Goal: Task Accomplishment & Management: Complete application form

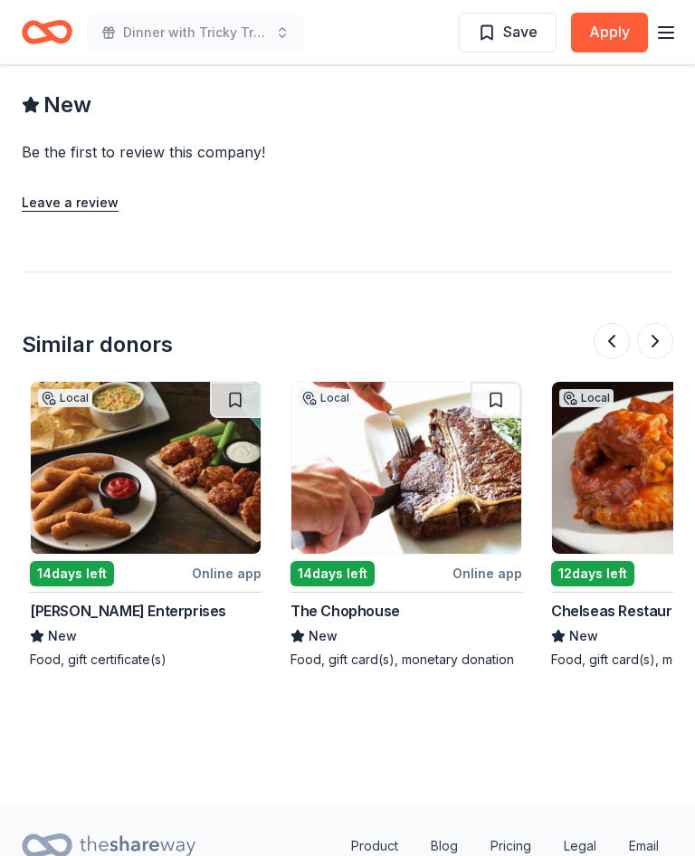
scroll to position [0, 1296]
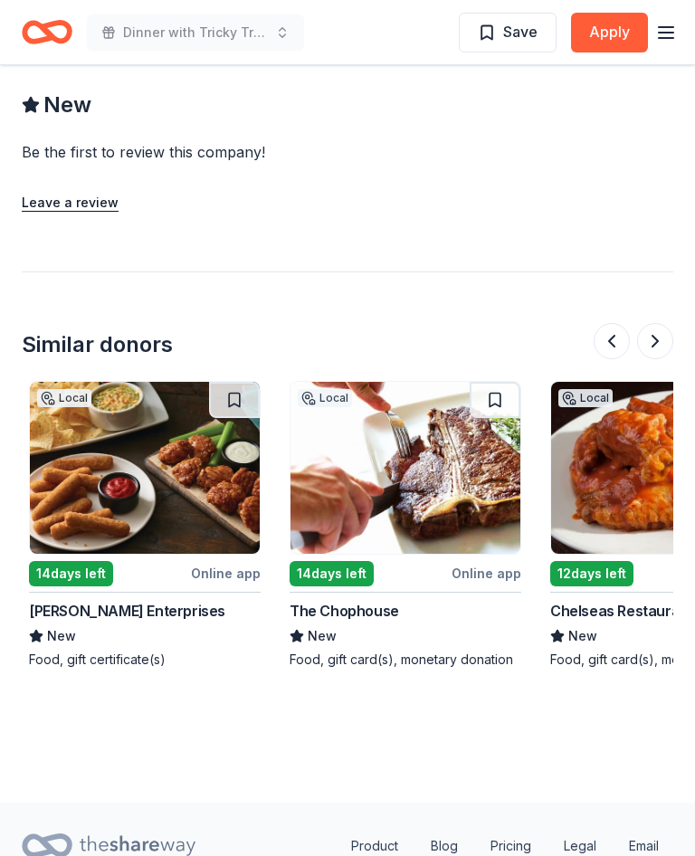
click at [428, 478] on img at bounding box center [405, 468] width 230 height 172
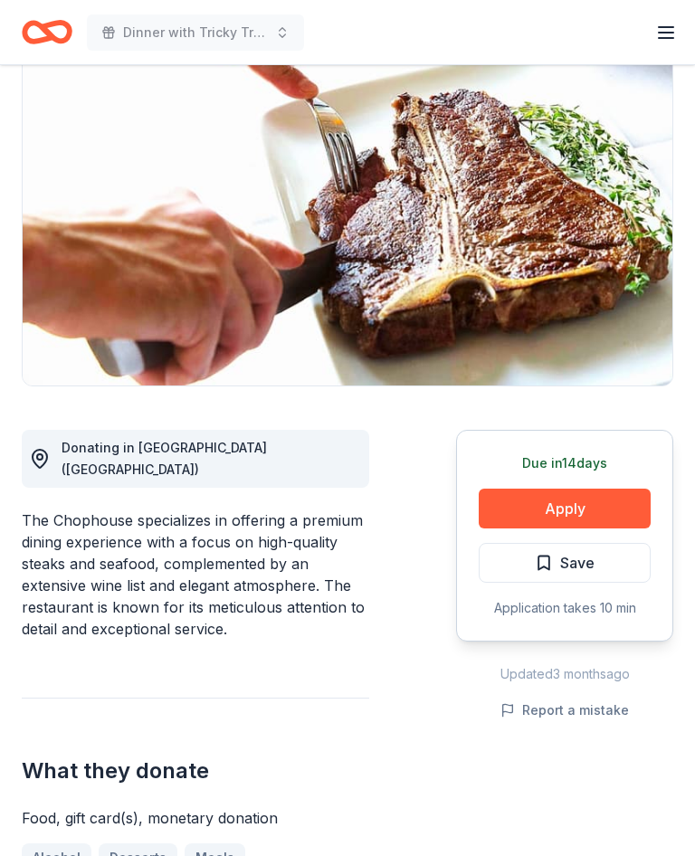
scroll to position [164, 0]
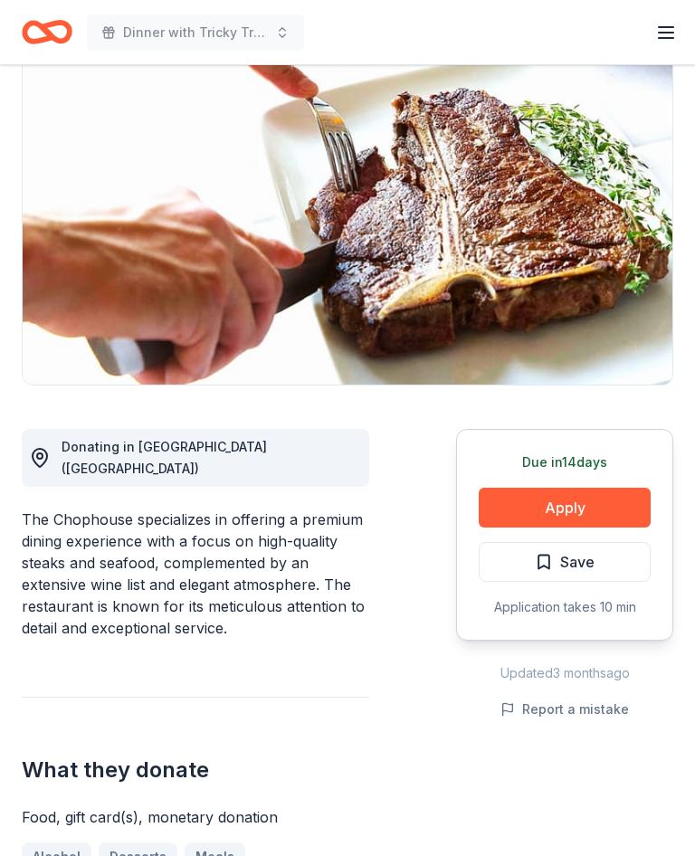
click at [579, 508] on button "Apply" at bounding box center [565, 509] width 172 height 40
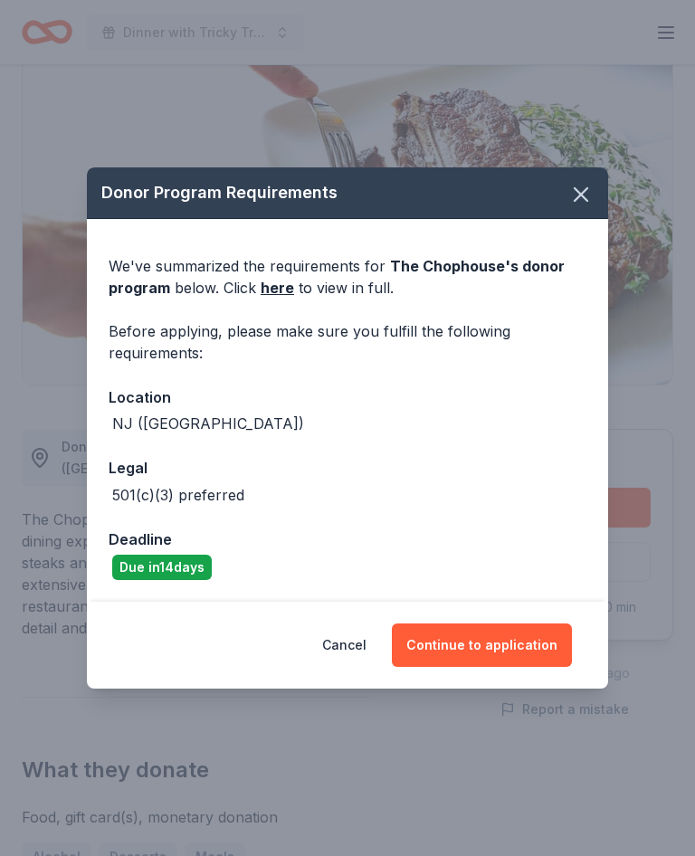
click at [503, 643] on button "Continue to application" at bounding box center [482, 644] width 180 height 43
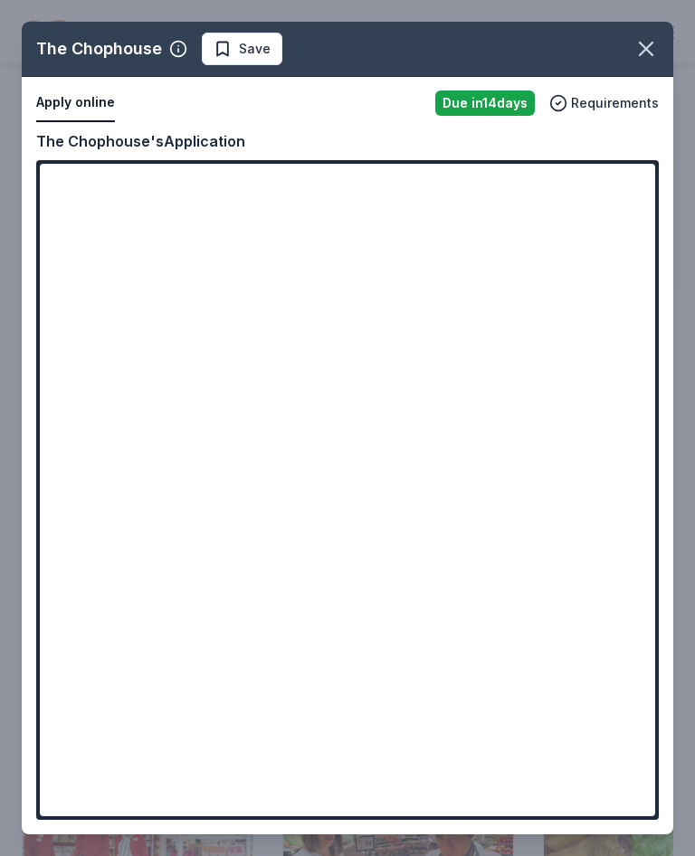
scroll to position [1571, 0]
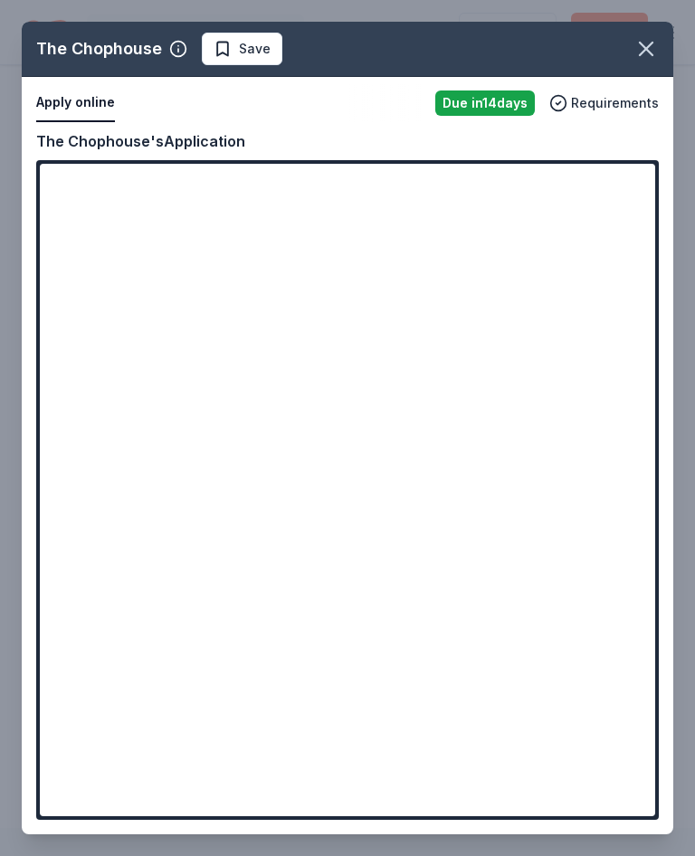
click at [661, 56] on button "button" at bounding box center [646, 49] width 40 height 40
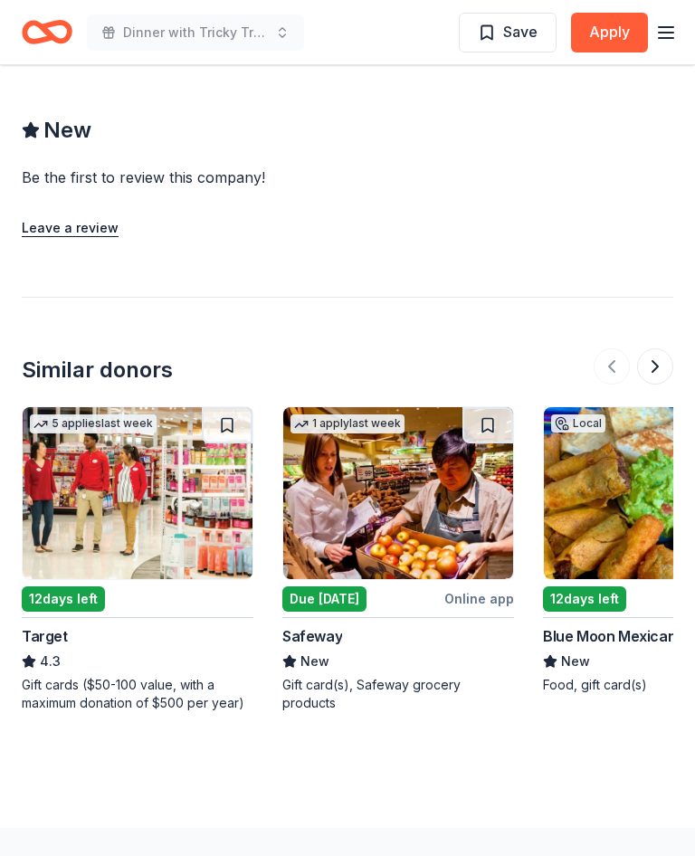
click at [406, 430] on img at bounding box center [398, 493] width 230 height 172
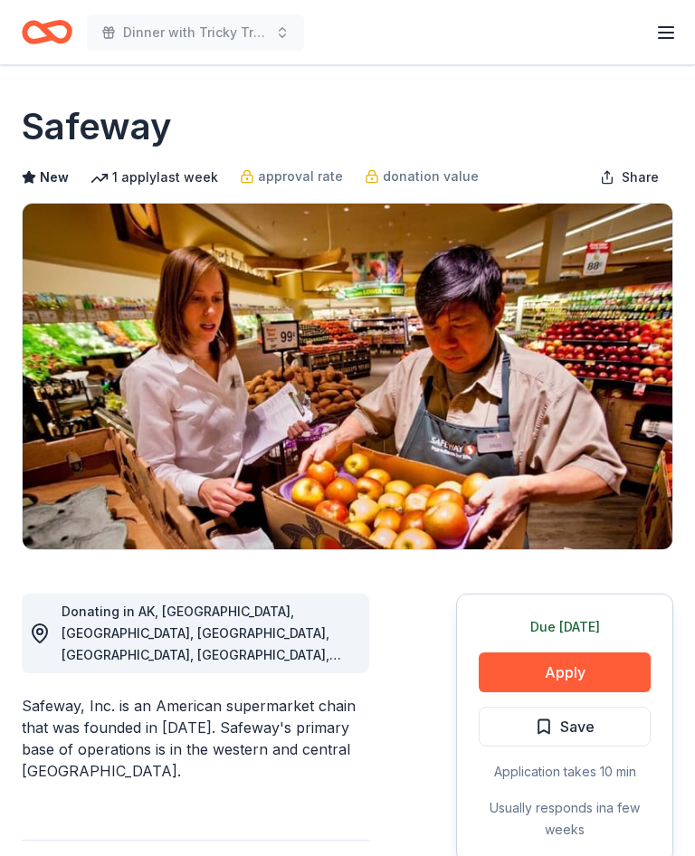
click at [585, 671] on button "Apply" at bounding box center [565, 672] width 172 height 40
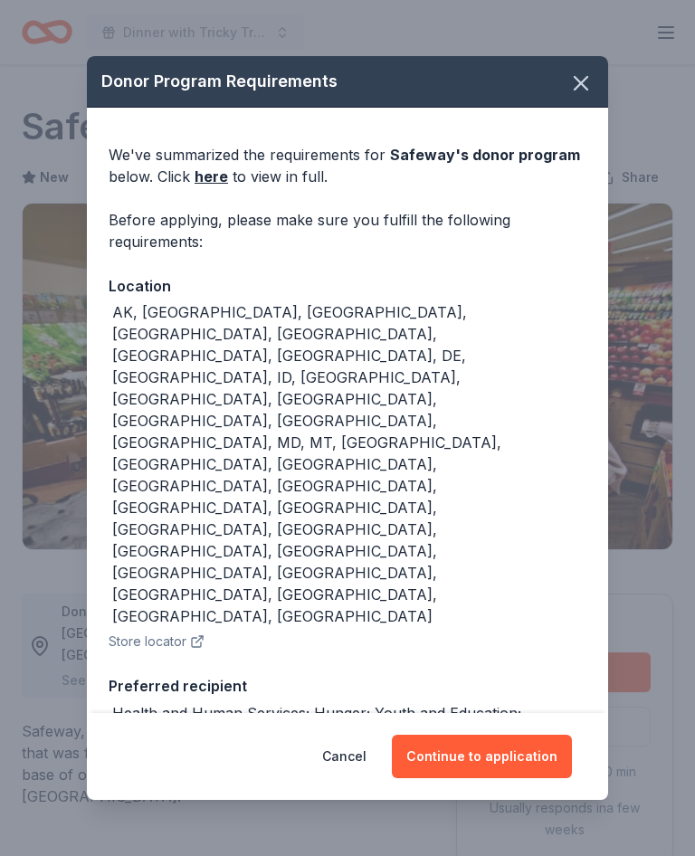
click at [224, 170] on link "here" at bounding box center [211, 177] width 33 height 22
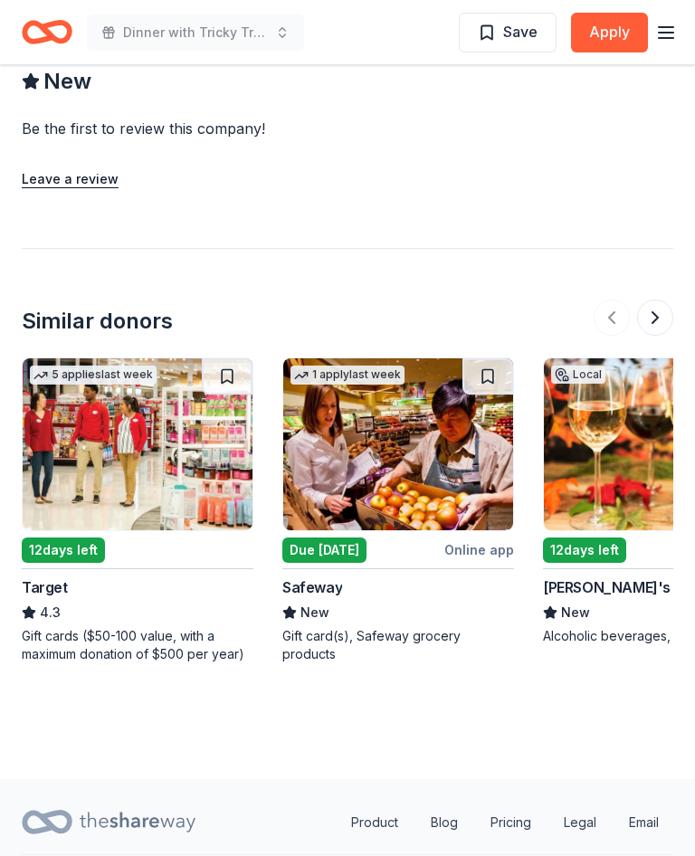
scroll to position [1643, 0]
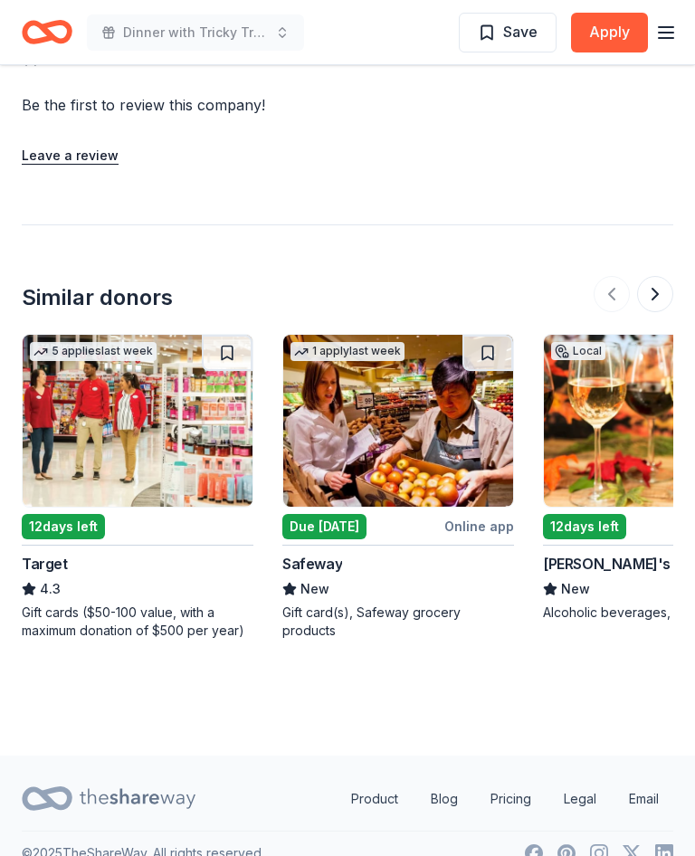
click at [414, 405] on img at bounding box center [398, 421] width 230 height 172
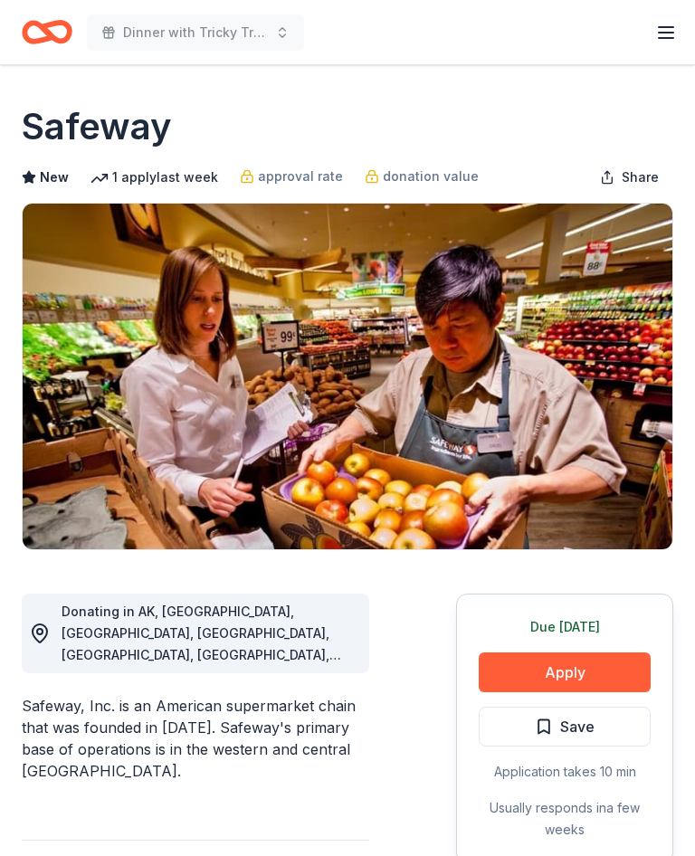
click at [580, 671] on button "Apply" at bounding box center [565, 672] width 172 height 40
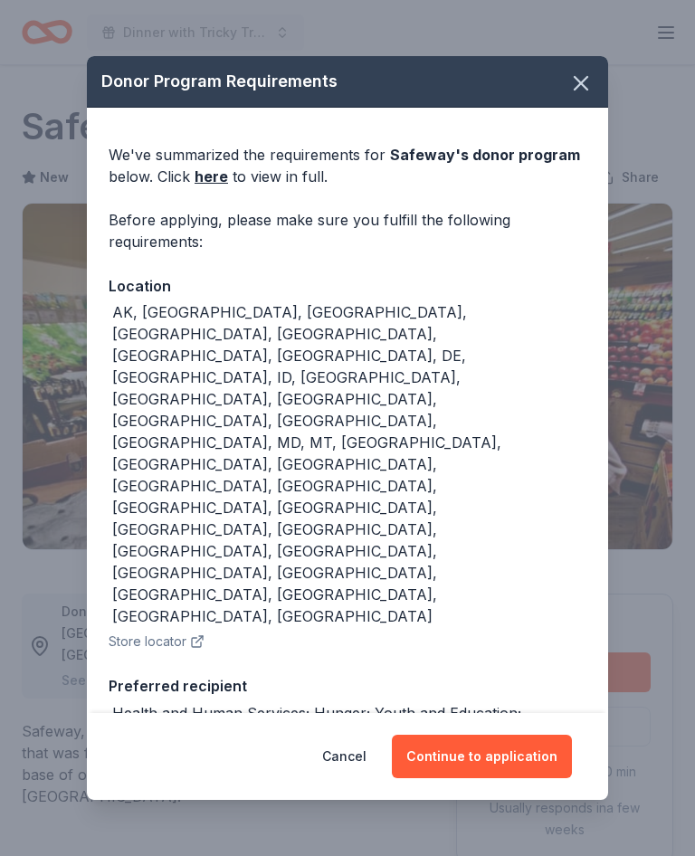
click at [587, 86] on icon "button" at bounding box center [580, 83] width 25 height 25
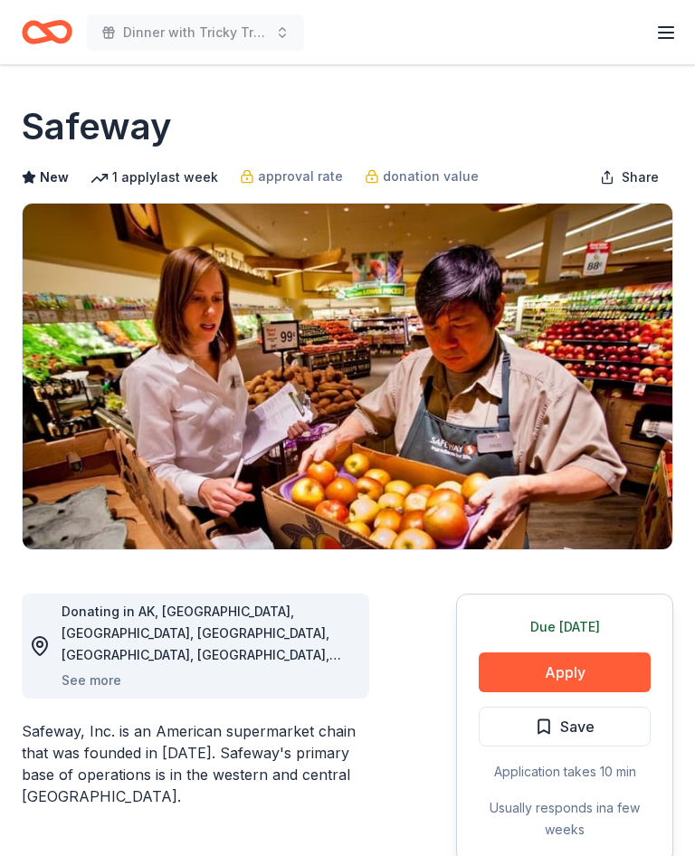
click at [584, 678] on button "Apply" at bounding box center [565, 672] width 172 height 40
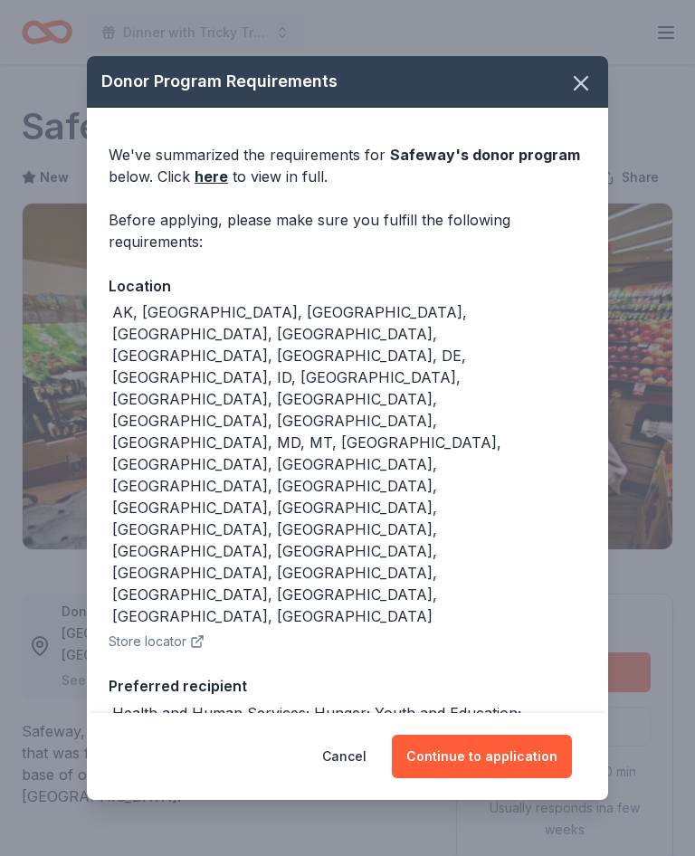
click at [493, 760] on button "Continue to application" at bounding box center [482, 756] width 180 height 43
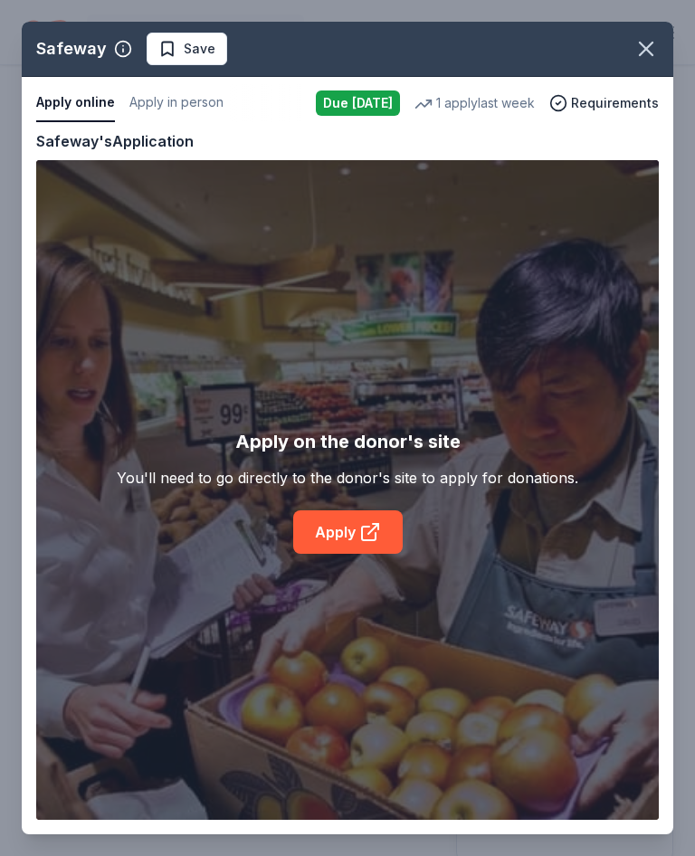
click at [357, 527] on link "Apply" at bounding box center [347, 531] width 109 height 43
